Goal: Check status: Check status

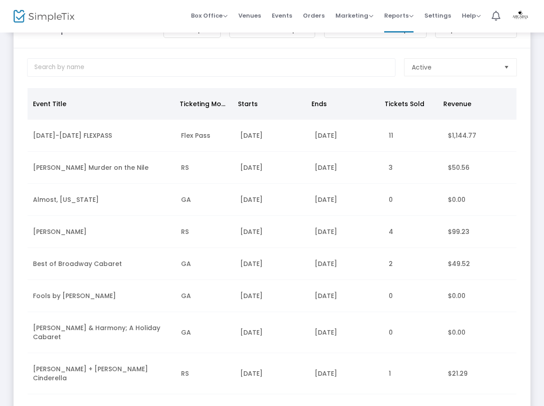
scroll to position [33, 0]
click at [440, 69] on span "Active" at bounding box center [453, 67] width 85 height 9
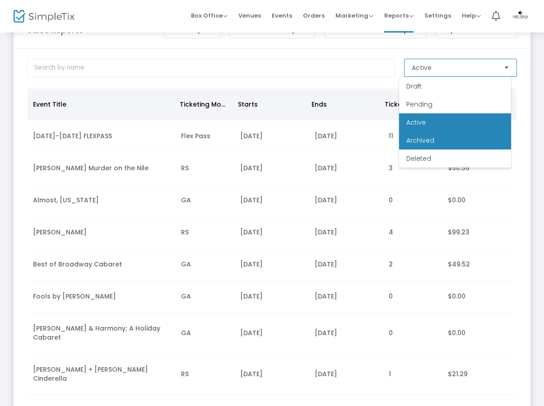
click at [419, 141] on span "Archived" at bounding box center [420, 140] width 28 height 9
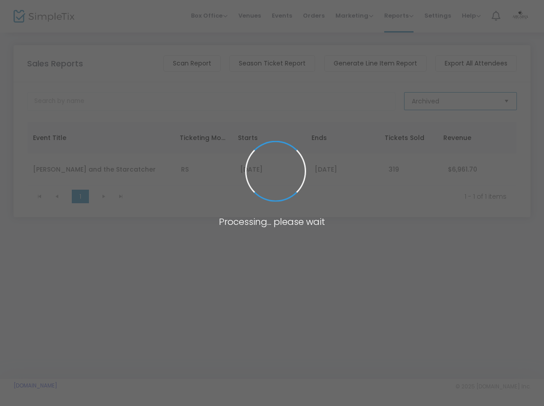
scroll to position [0, 0]
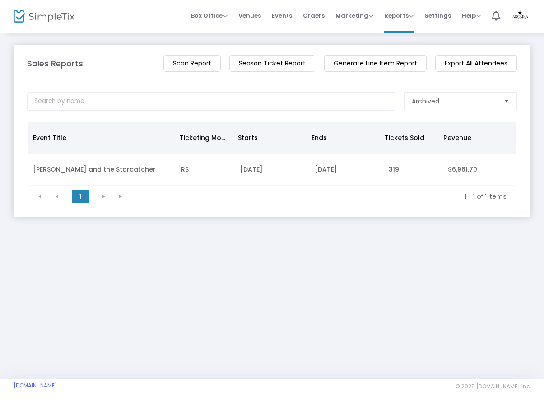
click at [200, 174] on td "RS" at bounding box center [205, 169] width 59 height 32
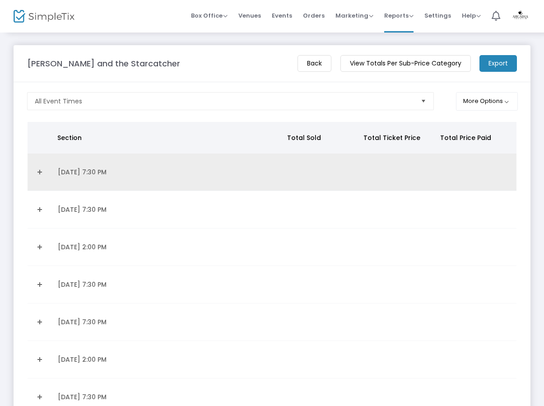
click at [35, 171] on link "Expand Details" at bounding box center [40, 172] width 14 height 14
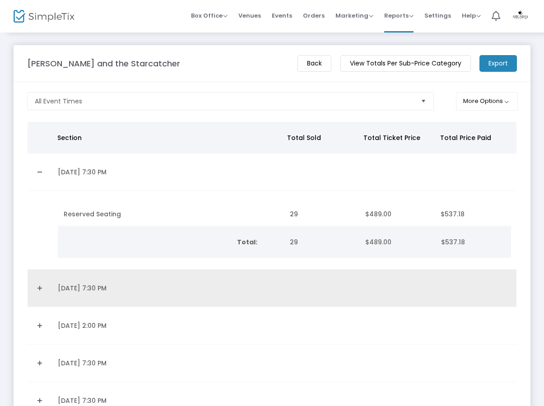
click at [42, 290] on link "Expand Details" at bounding box center [40, 288] width 14 height 14
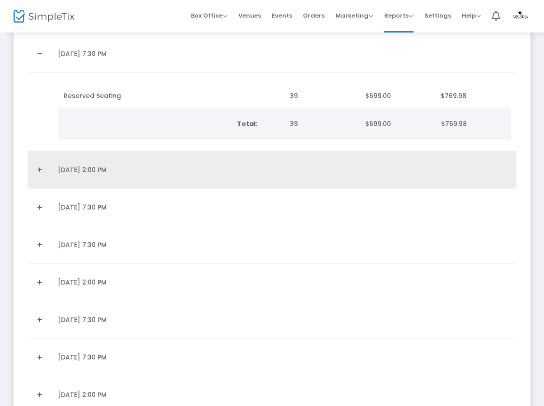
scroll to position [240, 0]
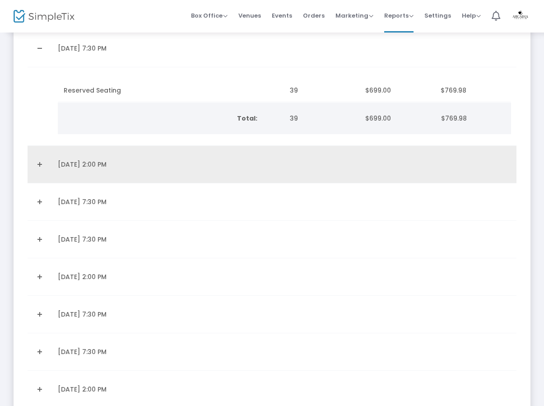
click at [39, 165] on link "Expand Details" at bounding box center [40, 164] width 14 height 14
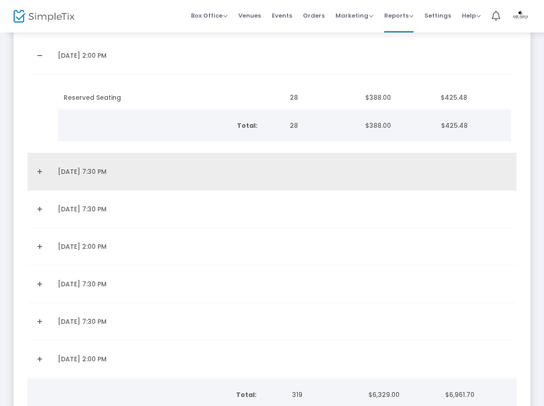
scroll to position [353, 0]
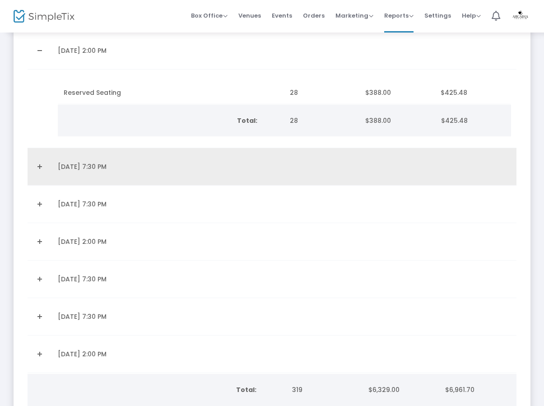
click at [42, 163] on link "Expand Details" at bounding box center [40, 166] width 14 height 14
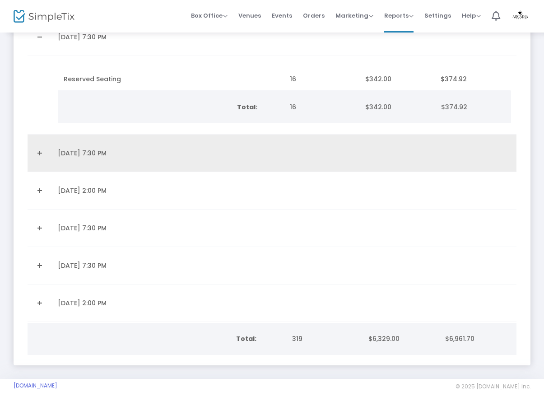
scroll to position [485, 0]
click at [37, 150] on link "Expand Details" at bounding box center [40, 153] width 14 height 14
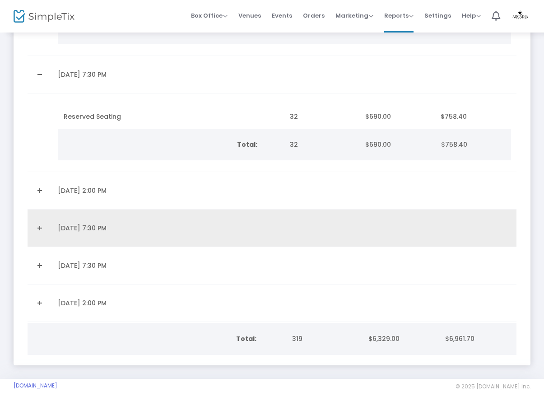
scroll to position [564, 0]
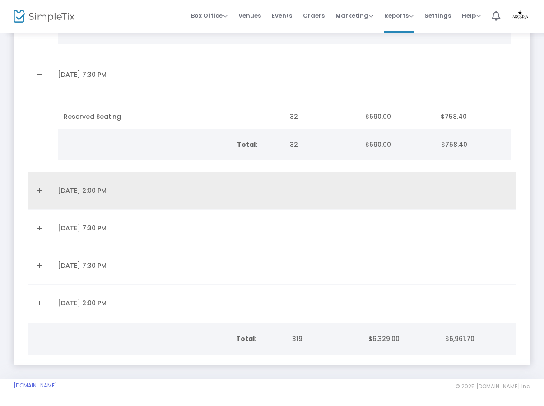
click at [41, 189] on link "Expand Details" at bounding box center [40, 190] width 14 height 14
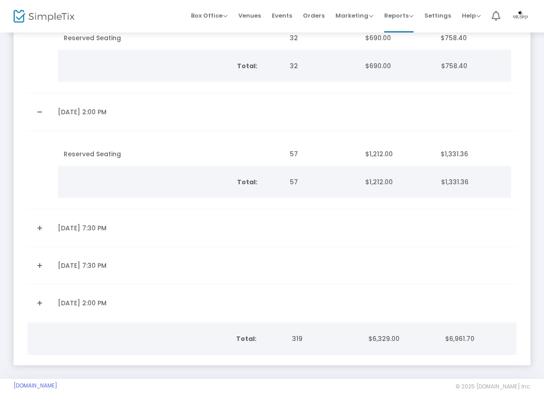
scroll to position [642, 0]
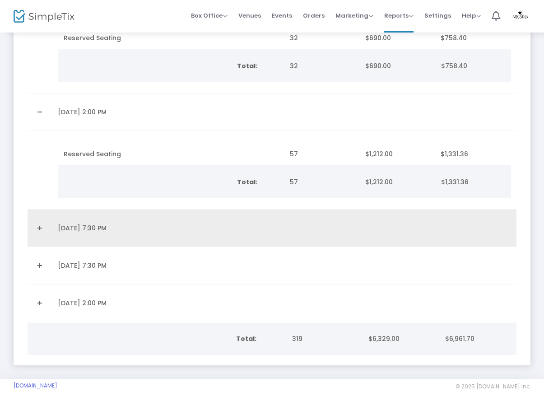
click at [37, 226] on link "Expand Details" at bounding box center [40, 228] width 14 height 14
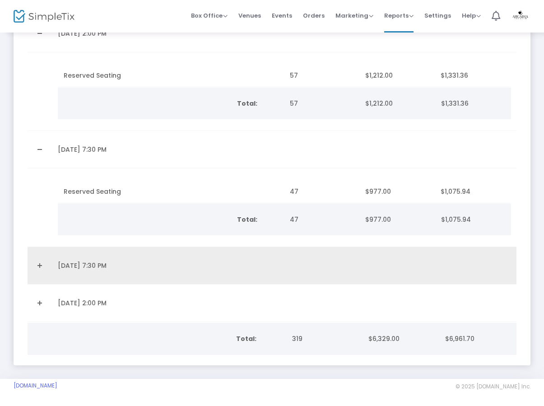
scroll to position [721, 0]
click at [41, 262] on link "Expand Details" at bounding box center [40, 265] width 14 height 14
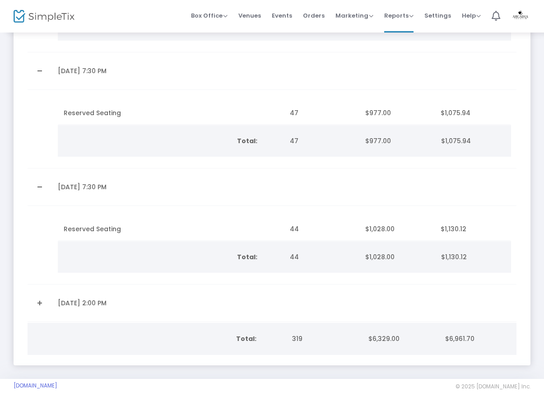
scroll to position [0, 0]
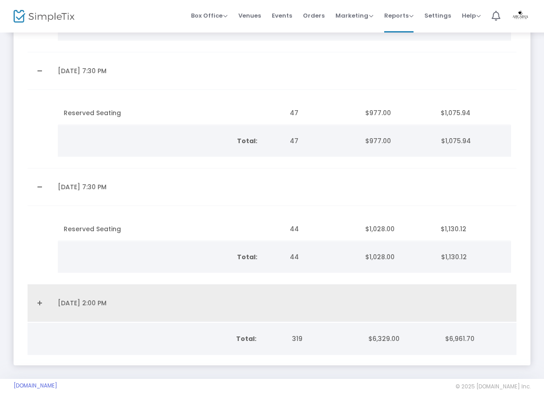
click at [39, 296] on link "Expand Details" at bounding box center [40, 303] width 14 height 14
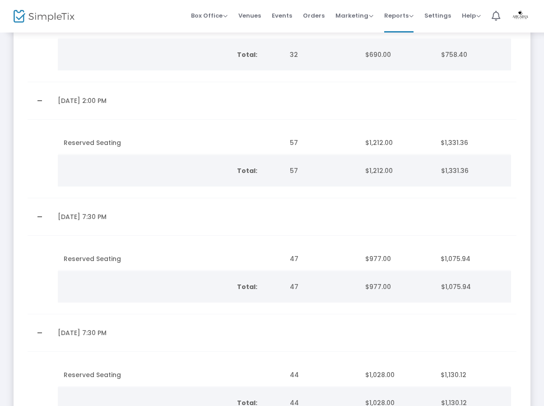
scroll to position [651, 0]
